Goal: Task Accomplishment & Management: Use online tool/utility

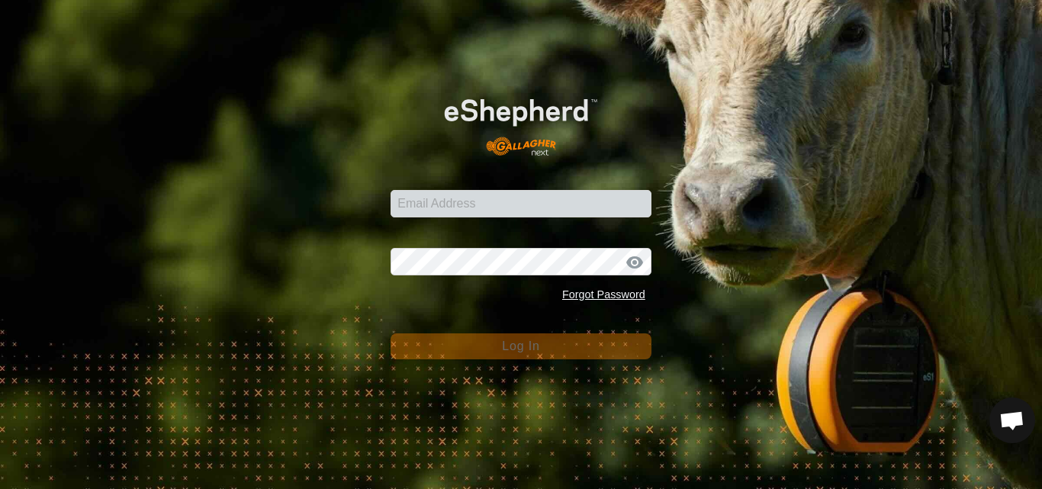
type input "[EMAIL_ADDRESS][DOMAIN_NAME]"
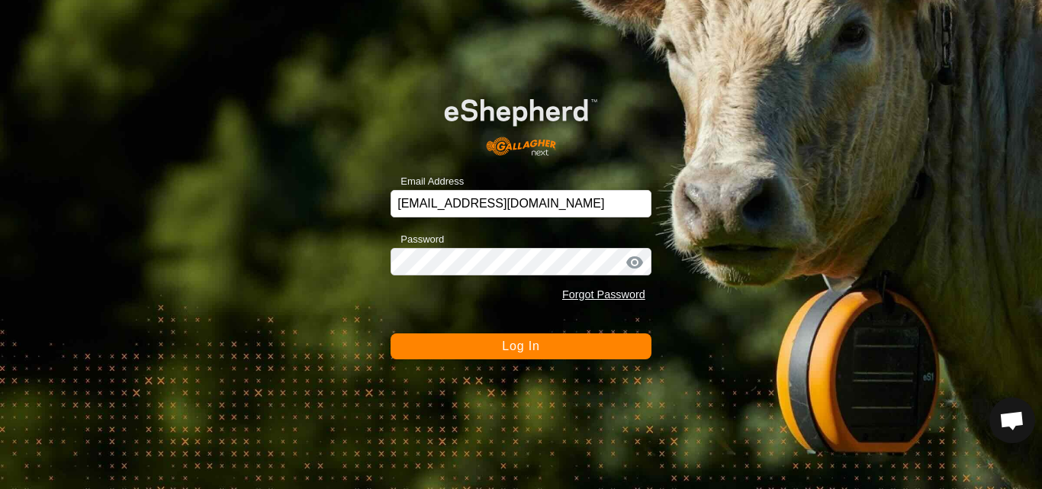
click at [509, 343] on span "Log In" at bounding box center [520, 346] width 37 height 13
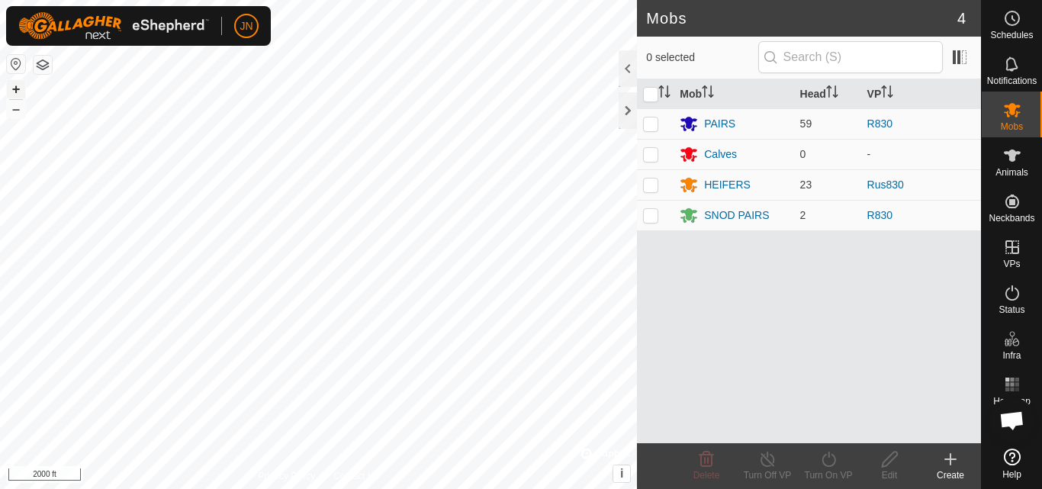
click at [18, 91] on button "+" at bounding box center [16, 89] width 18 height 18
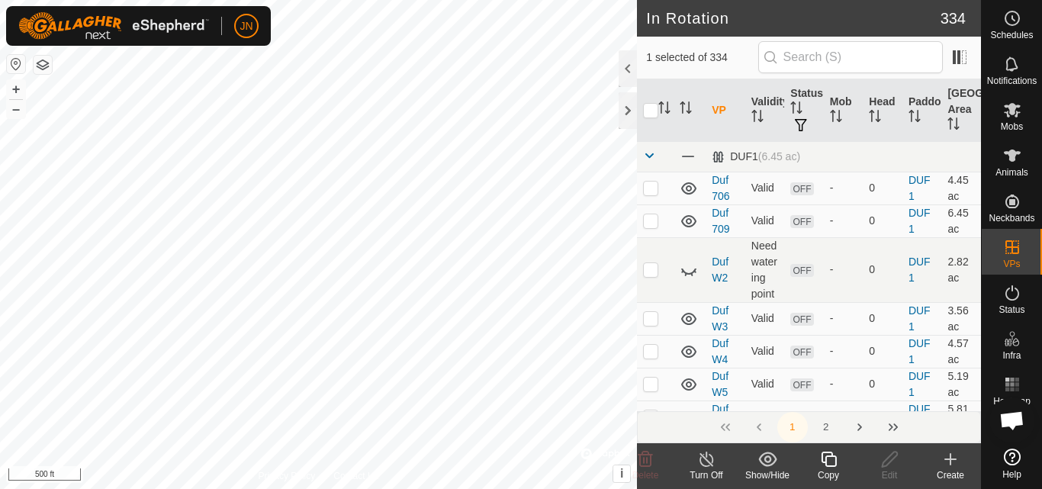
click at [834, 461] on icon at bounding box center [828, 459] width 19 height 18
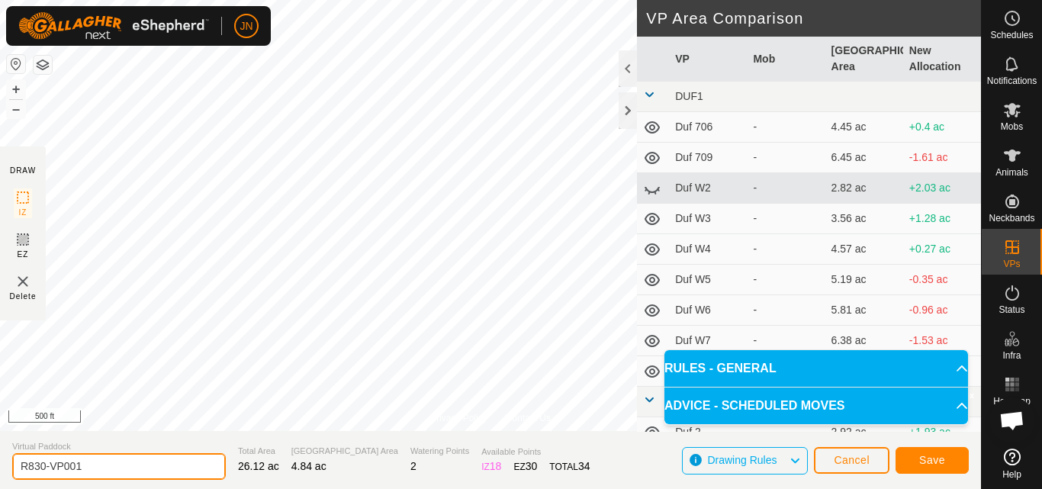
click at [96, 465] on input "R830-VP001" at bounding box center [119, 466] width 214 height 27
type input "R831"
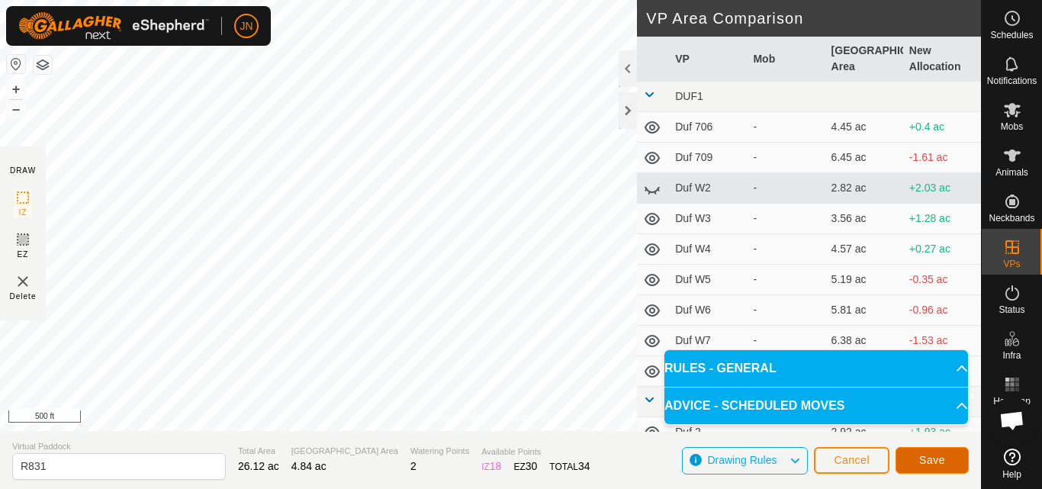
click at [932, 459] on span "Save" at bounding box center [932, 460] width 26 height 12
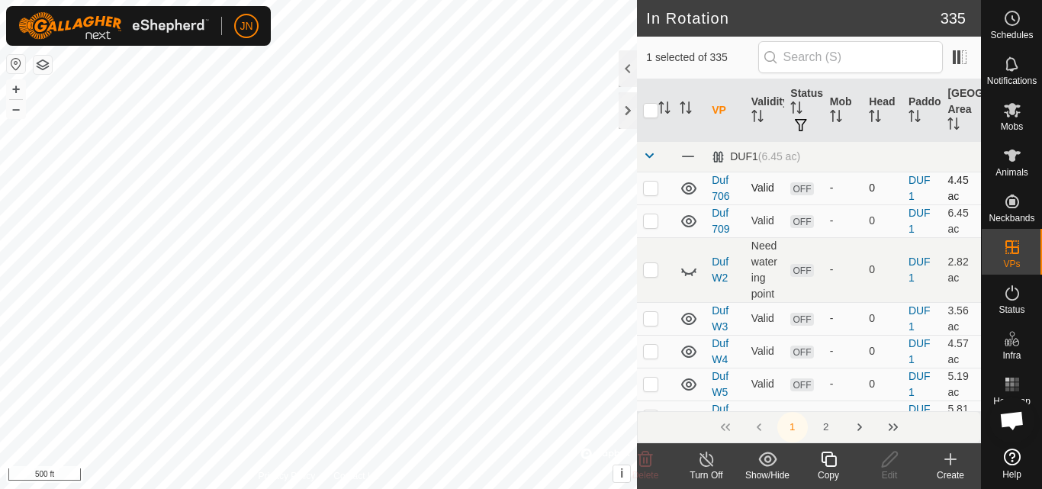
checkbox input "false"
checkbox input "true"
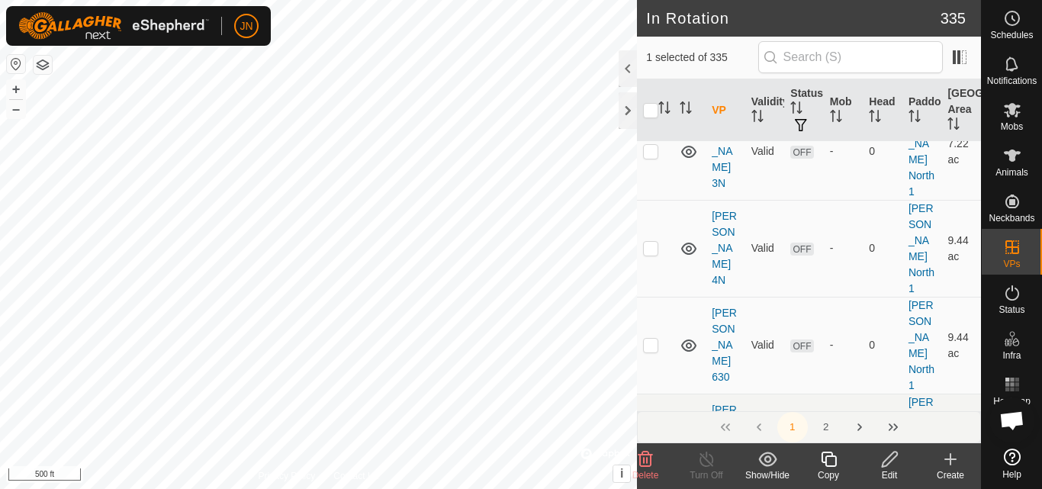
scroll to position [4685, 0]
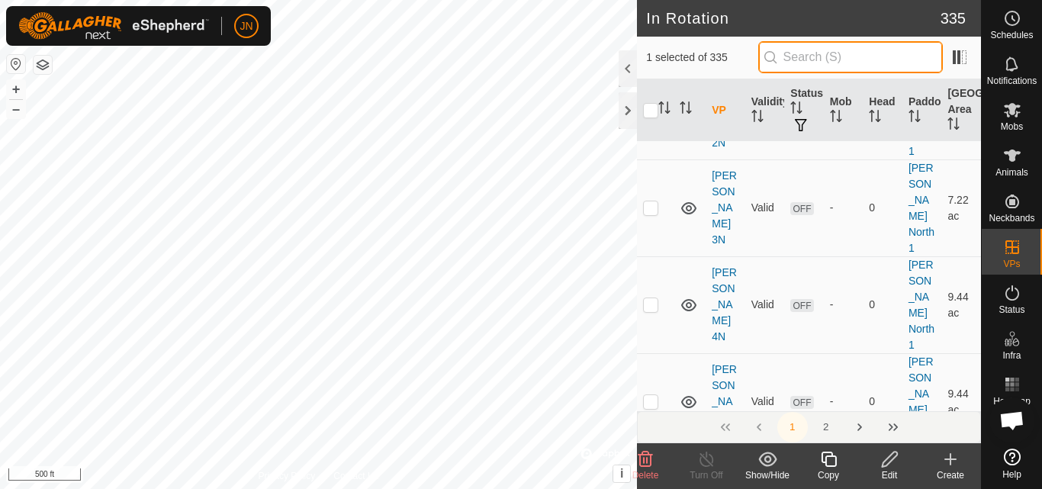
click at [814, 69] on input "text" at bounding box center [850, 57] width 185 height 32
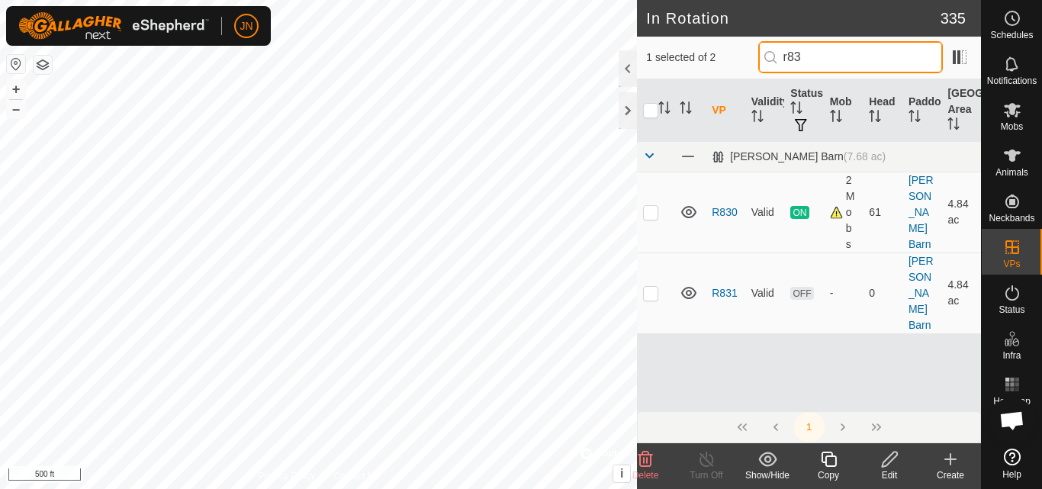
scroll to position [0, 0]
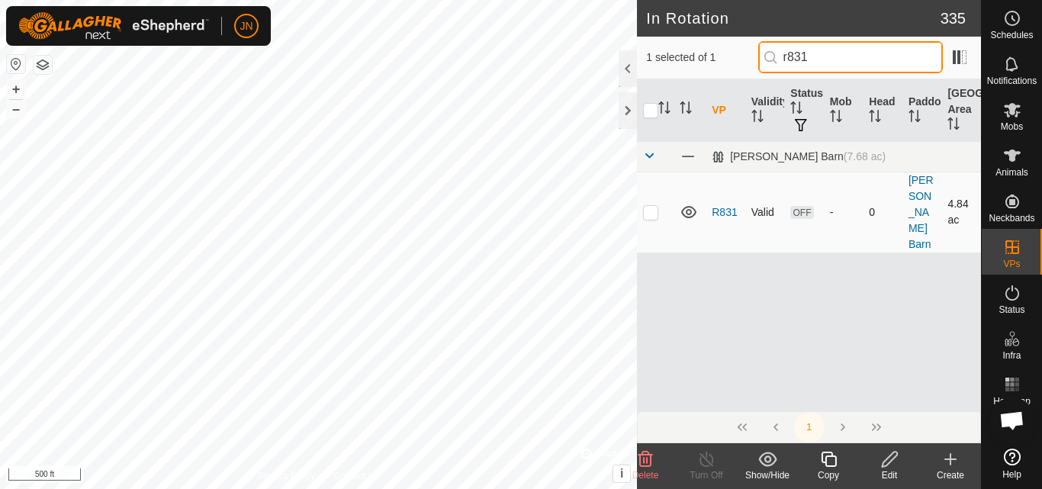
type input "r831"
click at [653, 206] on p-checkbox at bounding box center [650, 212] width 15 height 12
click at [758, 319] on div "VP Validity Status Mob Head Paddock Grazing Area [PERSON_NAME] Barn (7.68 ac) R…" at bounding box center [809, 245] width 344 height 332
click at [645, 458] on icon at bounding box center [645, 459] width 18 height 18
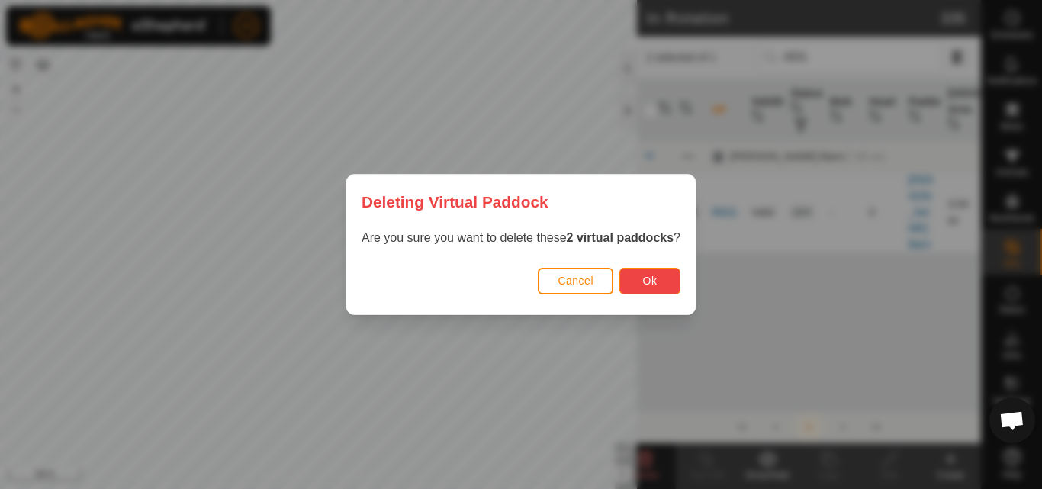
click at [650, 283] on span "Ok" at bounding box center [650, 281] width 14 height 12
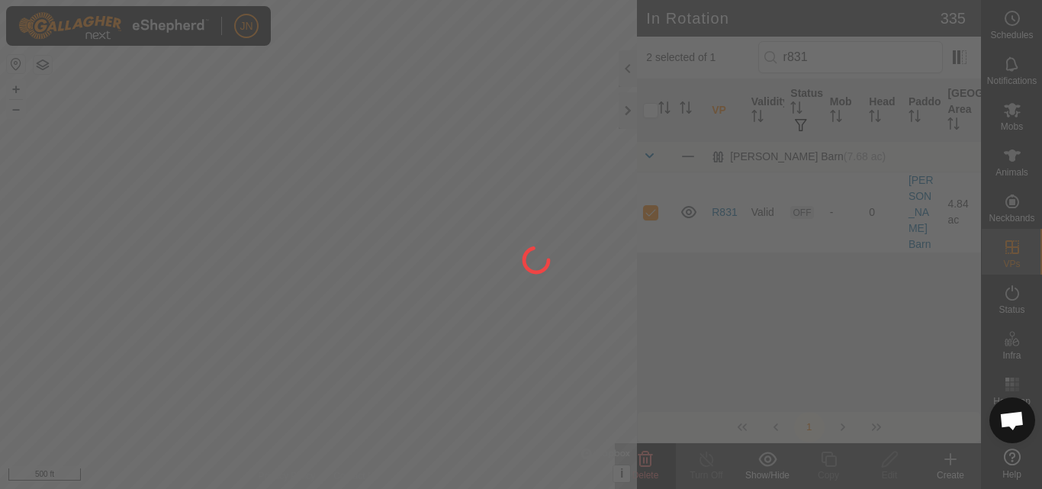
checkbox input "false"
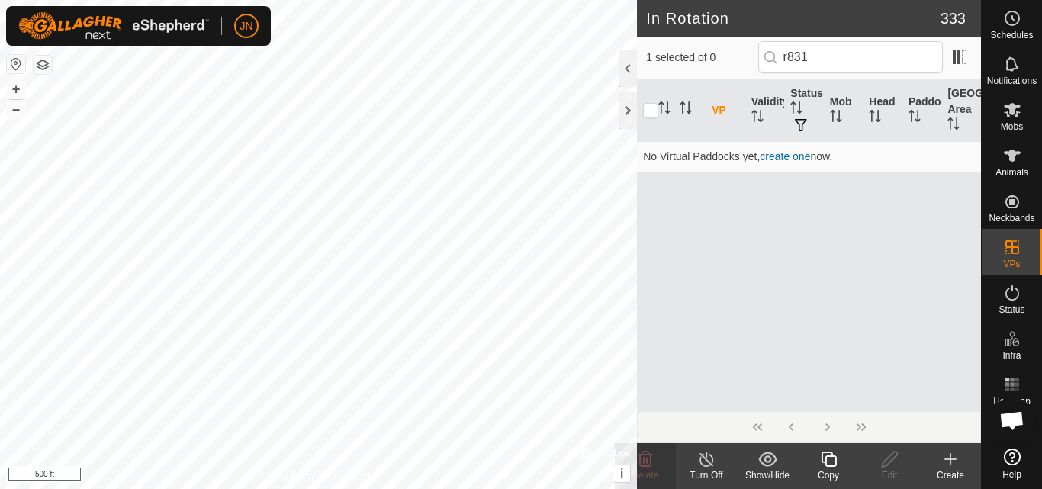
click at [829, 461] on icon at bounding box center [828, 459] width 19 height 18
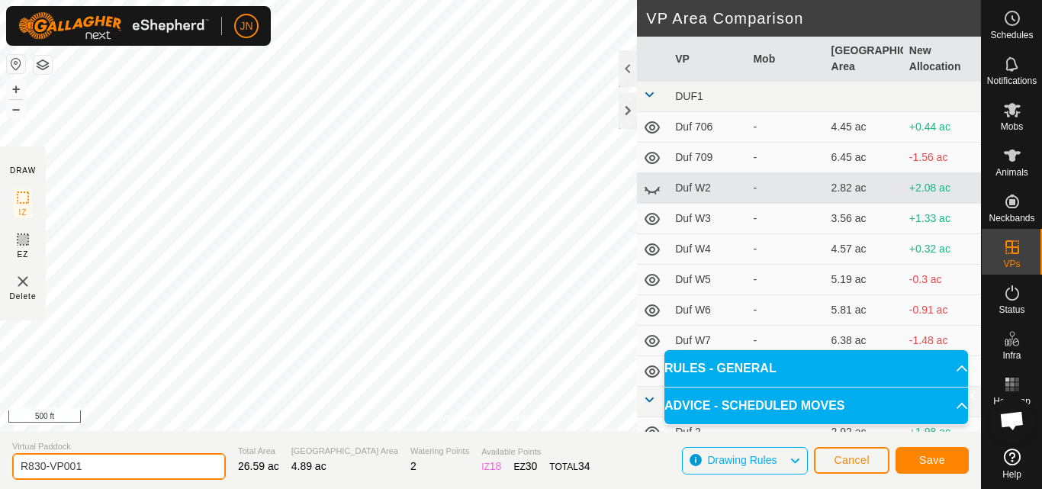
click at [166, 466] on input "R830-VP001" at bounding box center [119, 466] width 214 height 27
type input "R831"
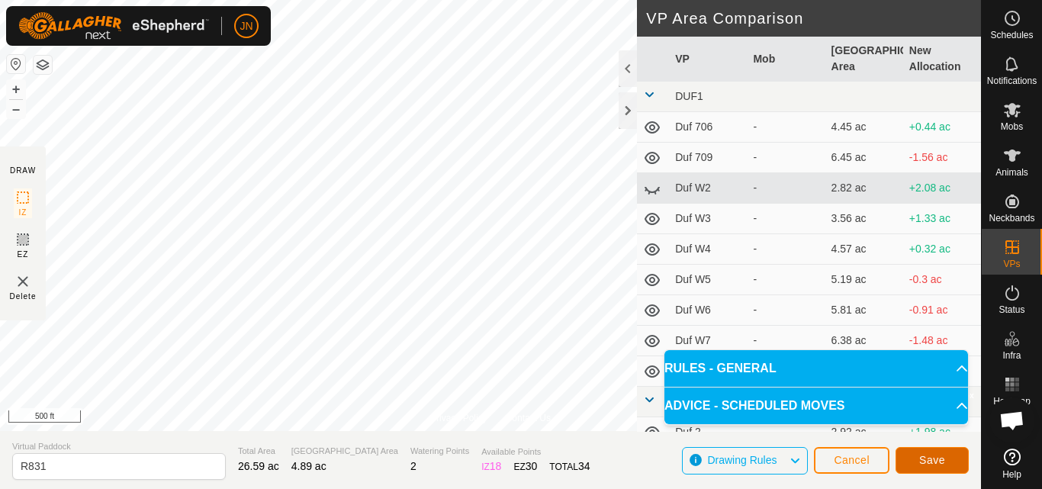
click at [930, 457] on span "Save" at bounding box center [932, 460] width 26 height 12
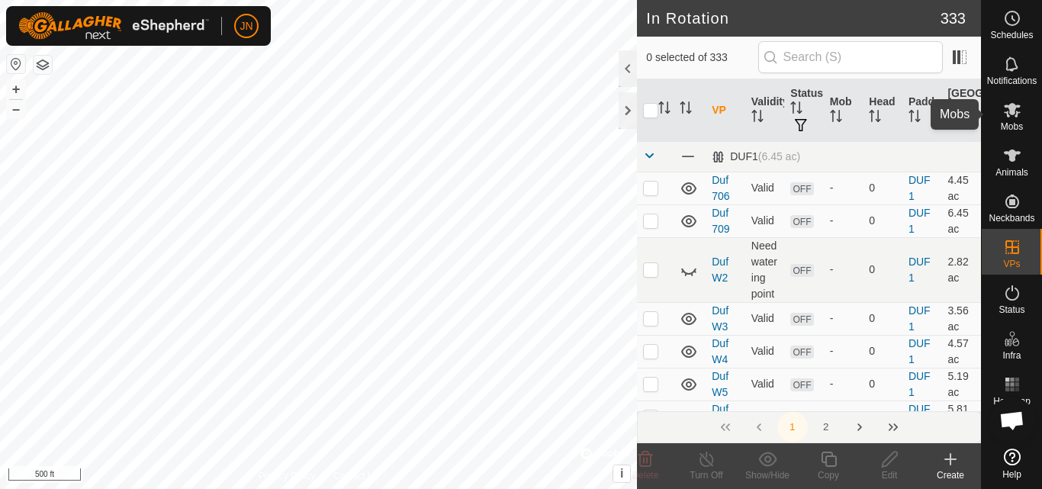
click at [1009, 110] on icon at bounding box center [1012, 110] width 18 height 18
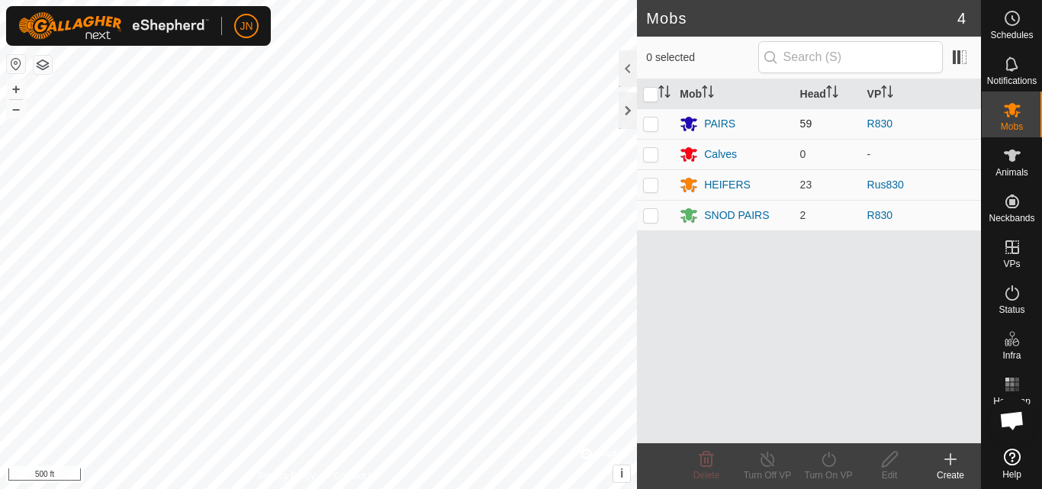
click at [650, 124] on p-checkbox at bounding box center [650, 123] width 15 height 12
checkbox input "true"
click at [645, 215] on p-checkbox at bounding box center [650, 215] width 15 height 12
checkbox input "true"
click at [834, 465] on icon at bounding box center [828, 459] width 19 height 18
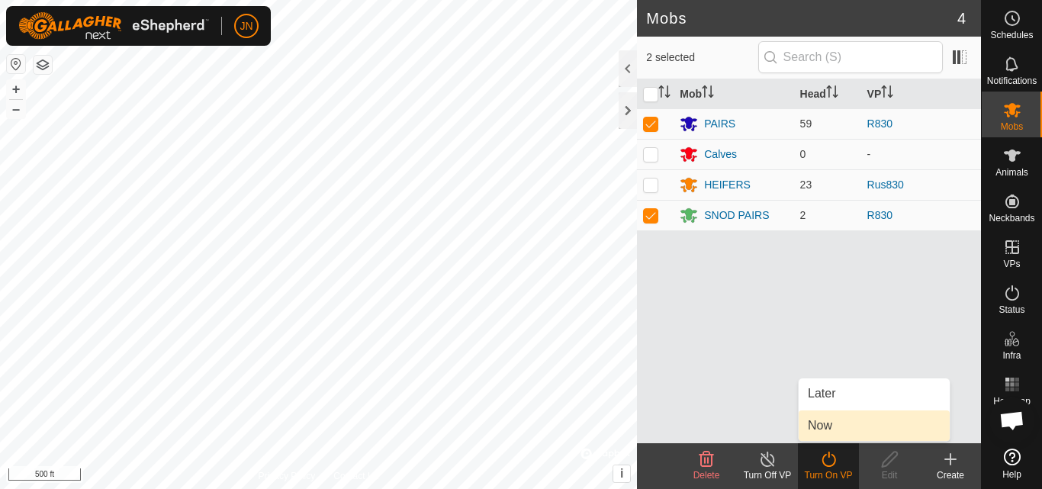
click at [838, 429] on link "Now" at bounding box center [874, 425] width 151 height 31
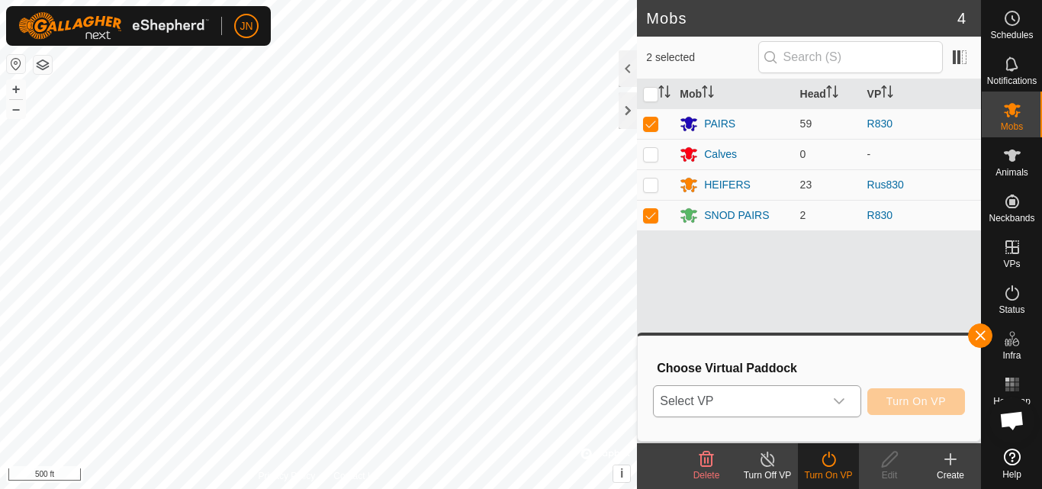
click at [781, 392] on span "Select VP" at bounding box center [738, 401] width 169 height 31
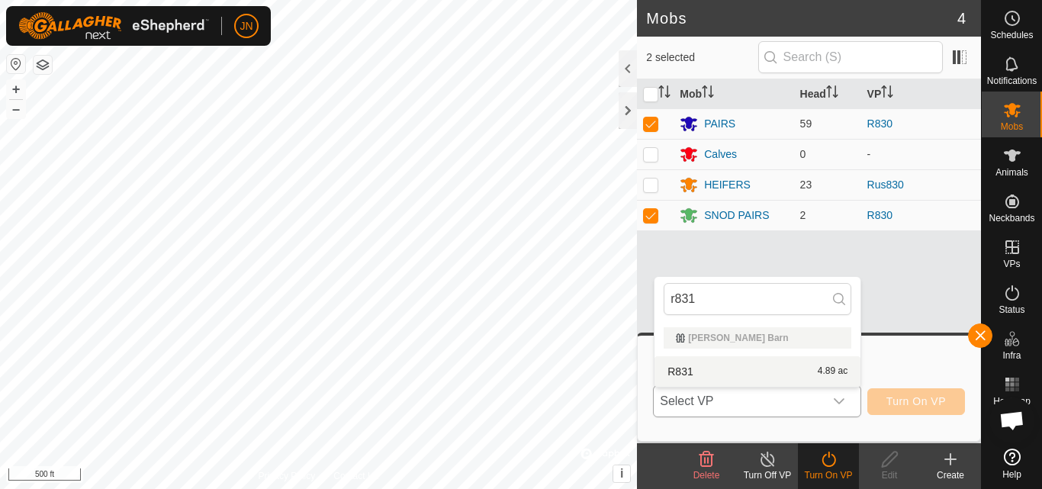
type input "r831"
click at [786, 372] on li "R831 4.89 ac" at bounding box center [758, 371] width 206 height 31
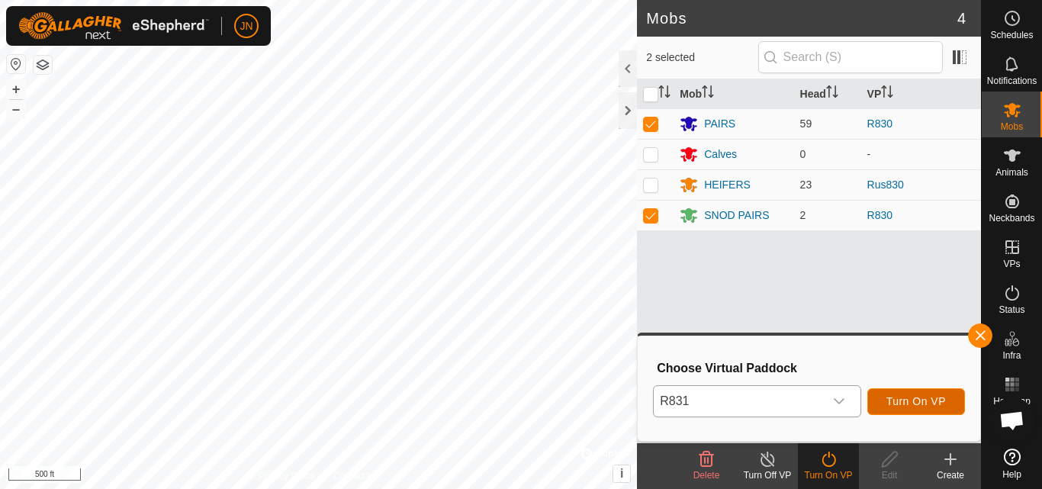
click at [917, 400] on span "Turn On VP" at bounding box center [917, 401] width 60 height 12
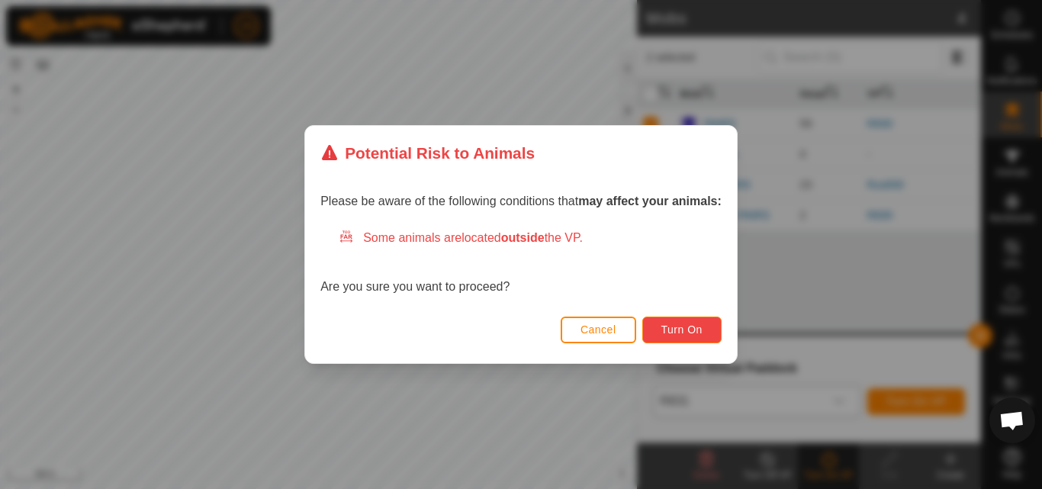
click at [700, 332] on span "Turn On" at bounding box center [681, 329] width 41 height 12
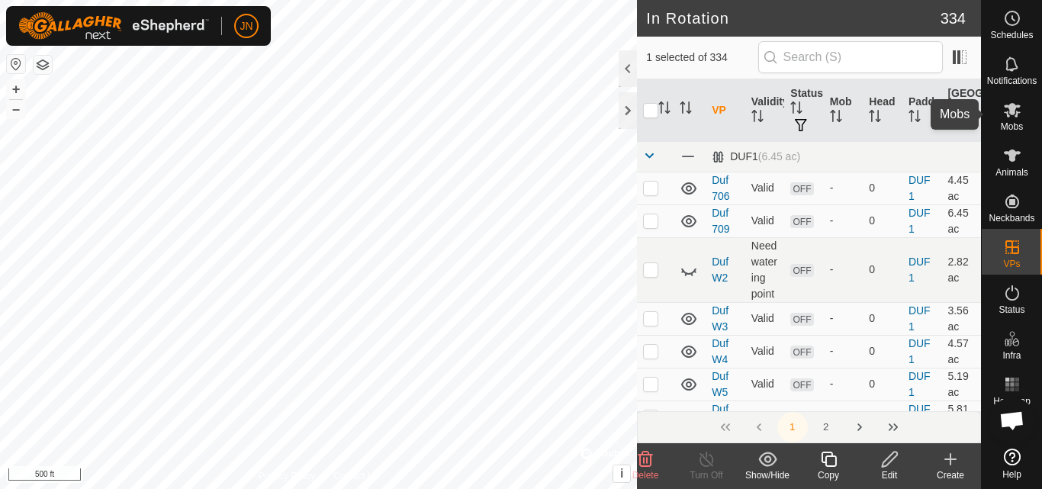
click at [1014, 111] on icon at bounding box center [1012, 110] width 17 height 14
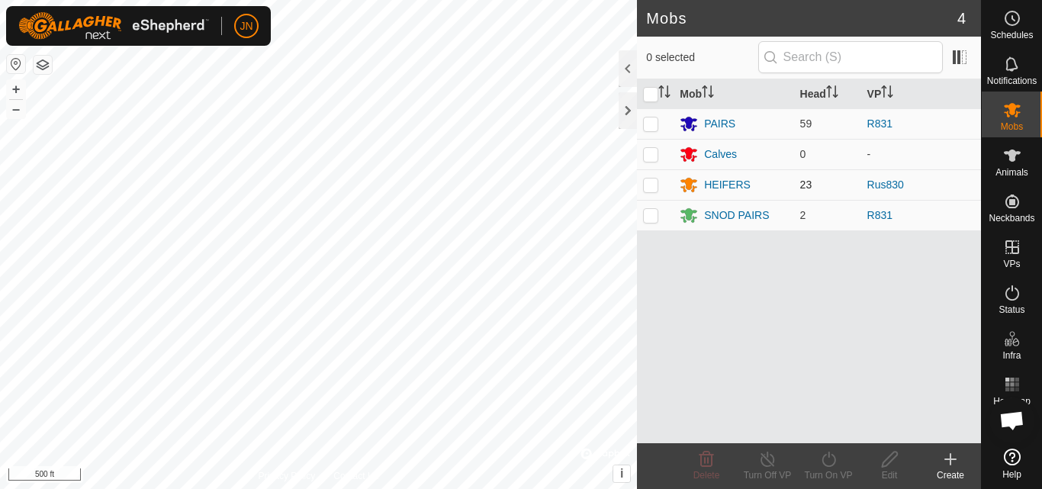
click at [652, 186] on p-checkbox at bounding box center [650, 185] width 15 height 12
checkbox input "true"
click at [832, 467] on icon at bounding box center [828, 459] width 19 height 18
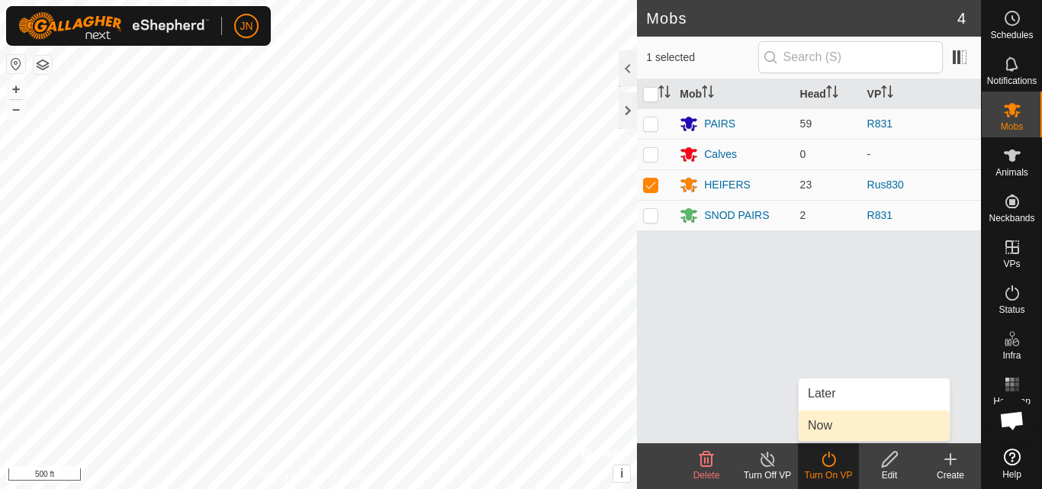
click at [823, 419] on link "Now" at bounding box center [874, 425] width 151 height 31
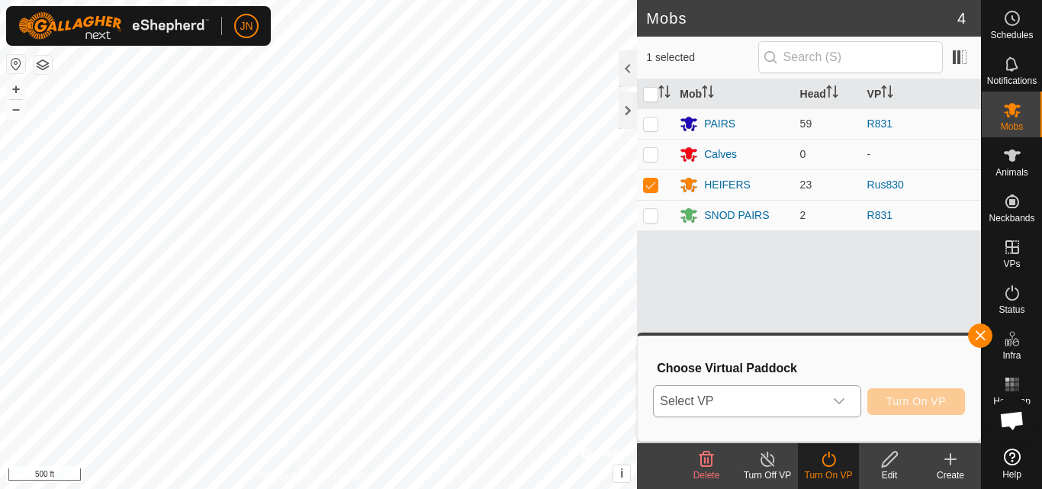
click at [773, 404] on span "Select VP" at bounding box center [738, 401] width 169 height 31
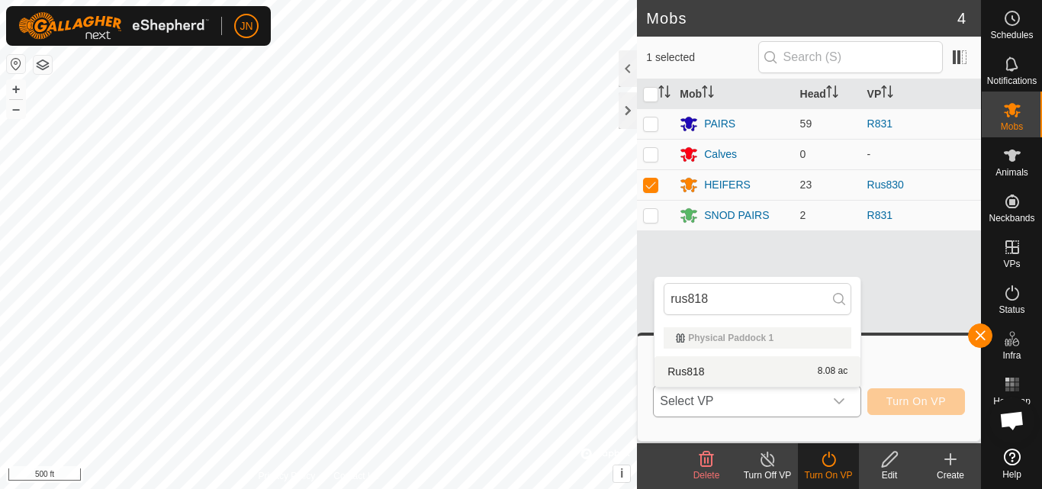
type input "rus818"
click at [777, 362] on li "Rus818 8.08 ac" at bounding box center [758, 371] width 206 height 31
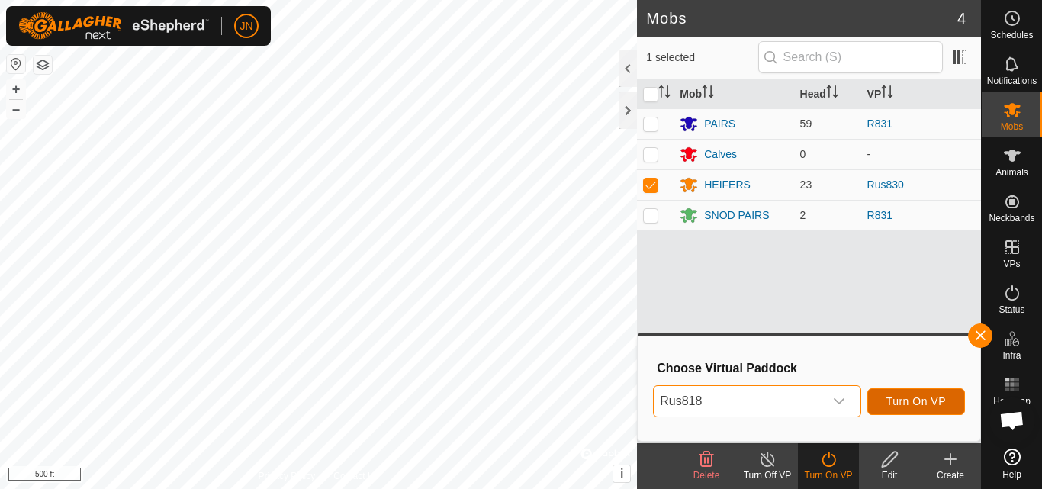
click at [905, 396] on span "Turn On VP" at bounding box center [917, 401] width 60 height 12
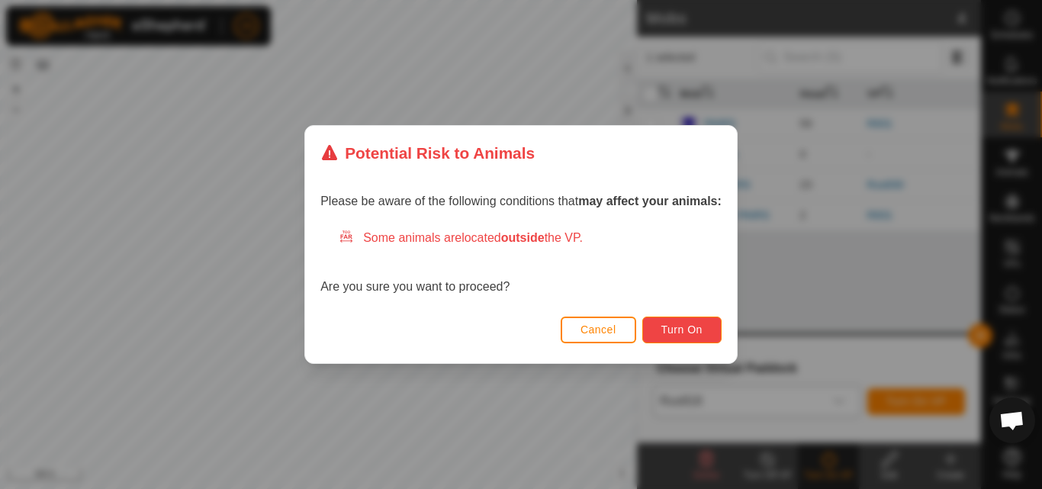
click at [676, 326] on span "Turn On" at bounding box center [681, 329] width 41 height 12
